Goal: Task Accomplishment & Management: Use online tool/utility

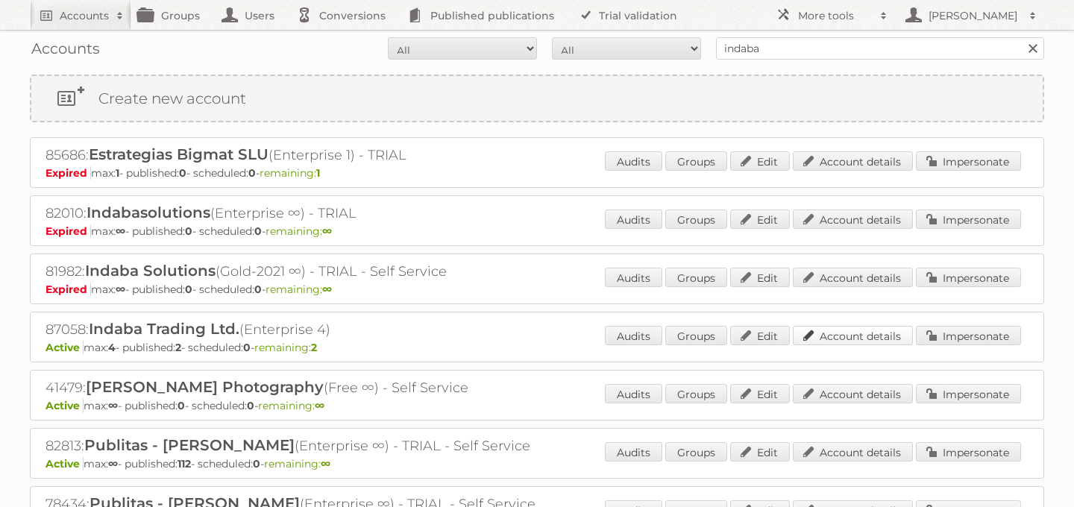
click at [871, 342] on link "Account details" at bounding box center [853, 335] width 120 height 19
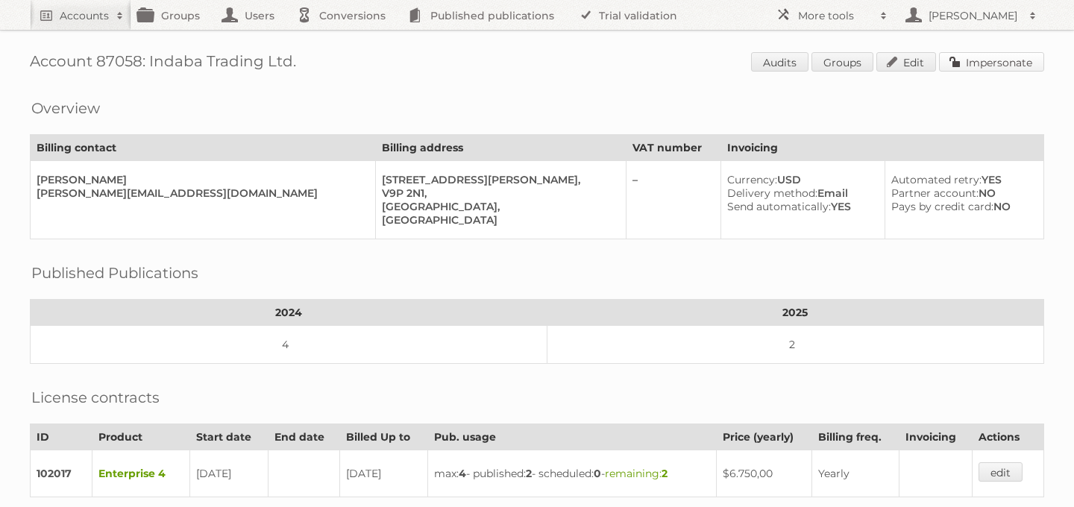
click at [1008, 62] on link "Impersonate" at bounding box center [991, 61] width 105 height 19
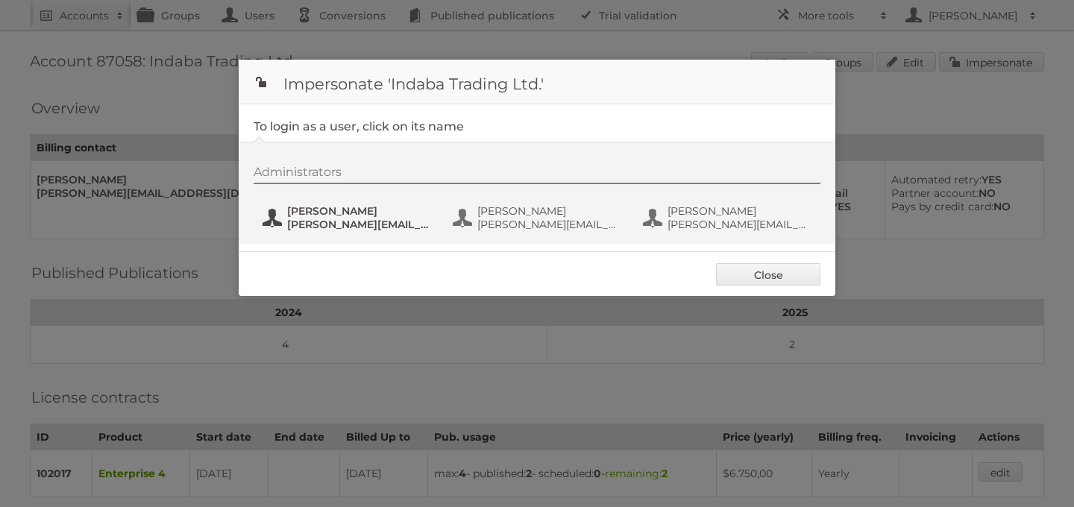
click at [304, 220] on span "alison@indabatrading.com" at bounding box center [359, 224] width 145 height 13
